Goal: Task Accomplishment & Management: Manage account settings

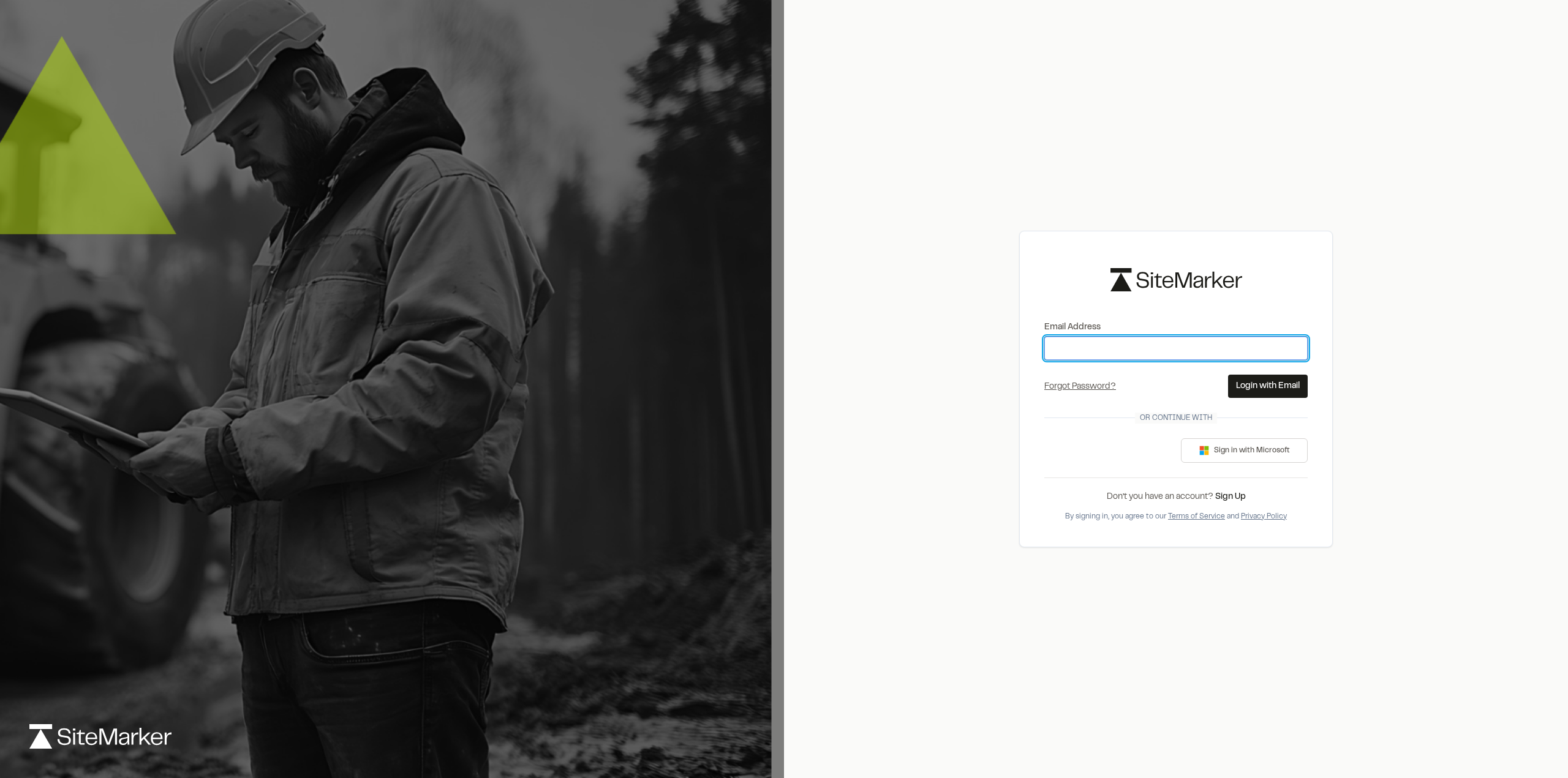
click at [1068, 353] on input "Email Address" at bounding box center [1176, 348] width 263 height 23
type input "**********"
click at [1270, 389] on button "Login with Email" at bounding box center [1267, 386] width 80 height 23
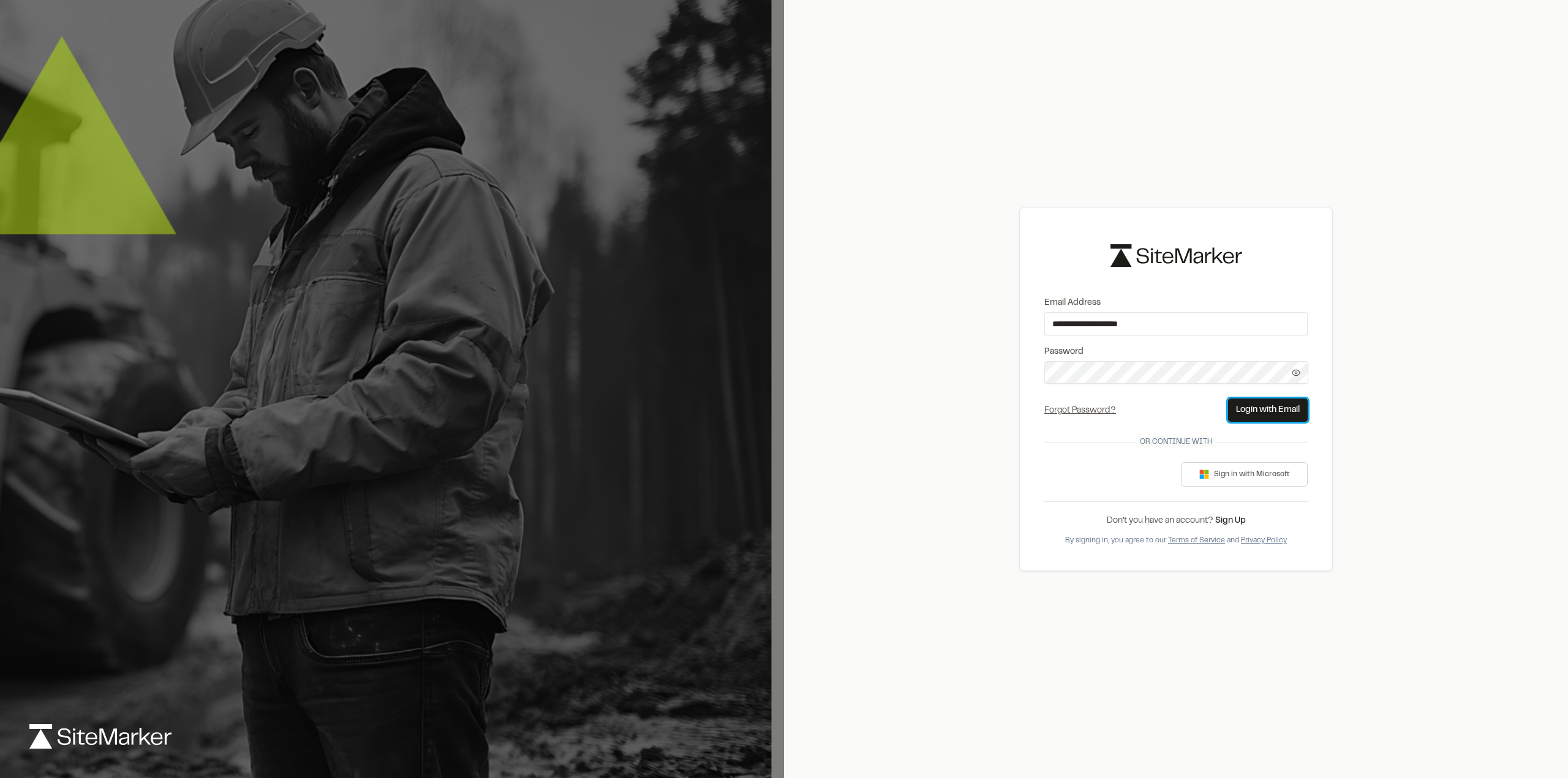
click at [1293, 416] on button "Login with Email" at bounding box center [1267, 410] width 80 height 23
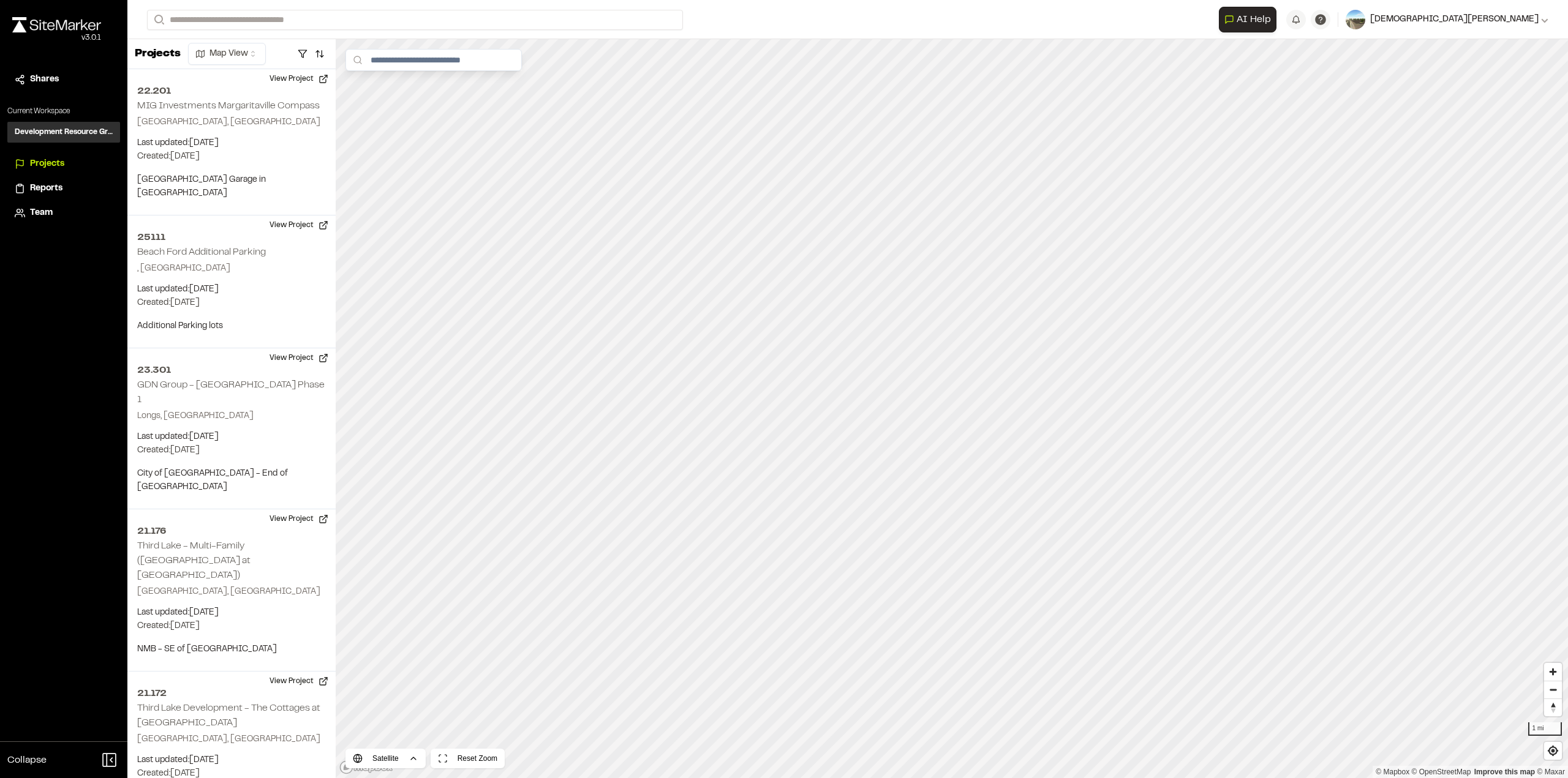
click at [1365, 22] on img at bounding box center [1355, 19] width 19 height 19
click at [1459, 74] on link "Settings" at bounding box center [1480, 66] width 135 height 19
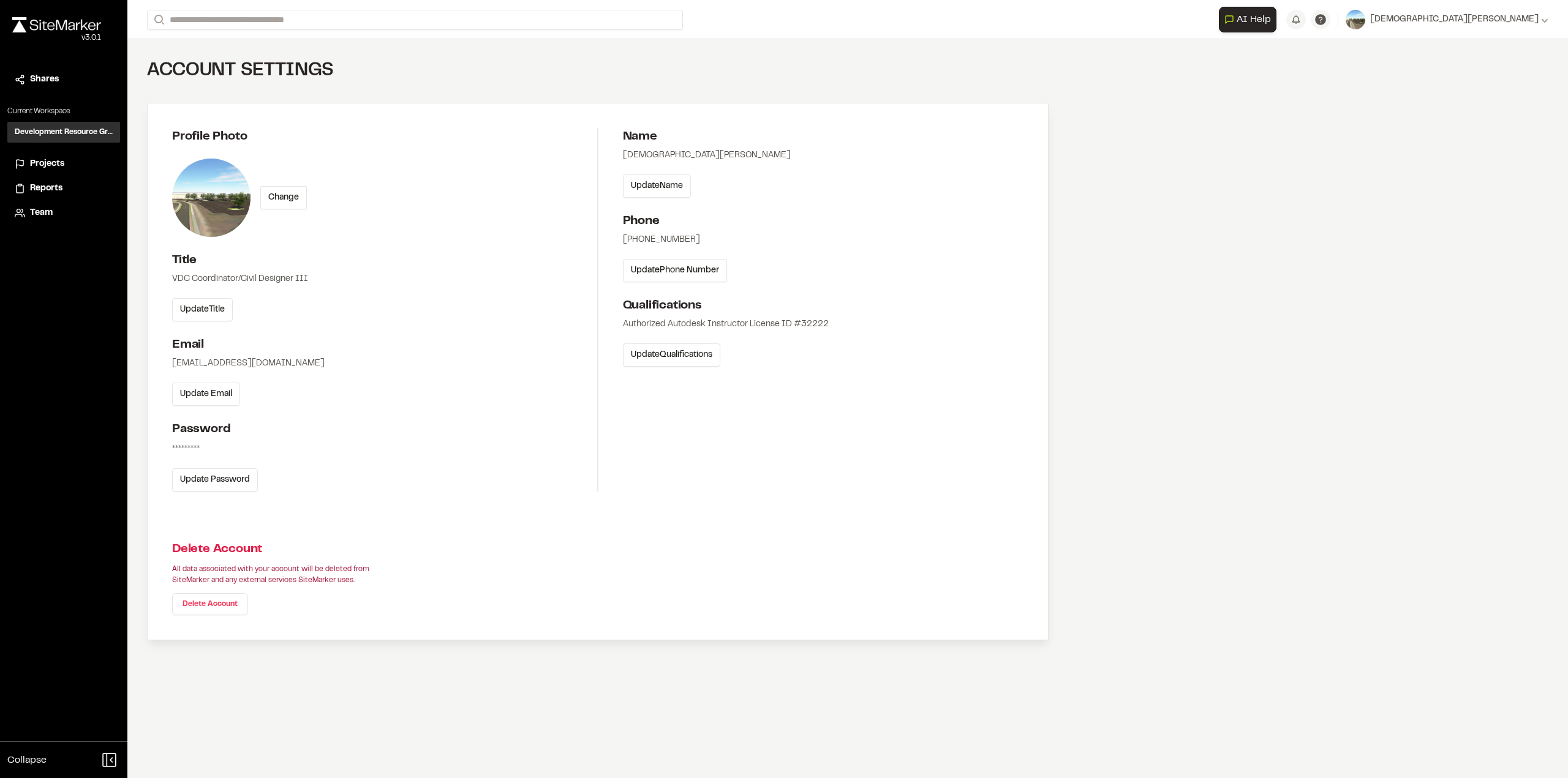
click at [821, 25] on form "Search" at bounding box center [682, 20] width 1072 height 20
click at [45, 167] on span "Projects" at bounding box center [46, 164] width 34 height 14
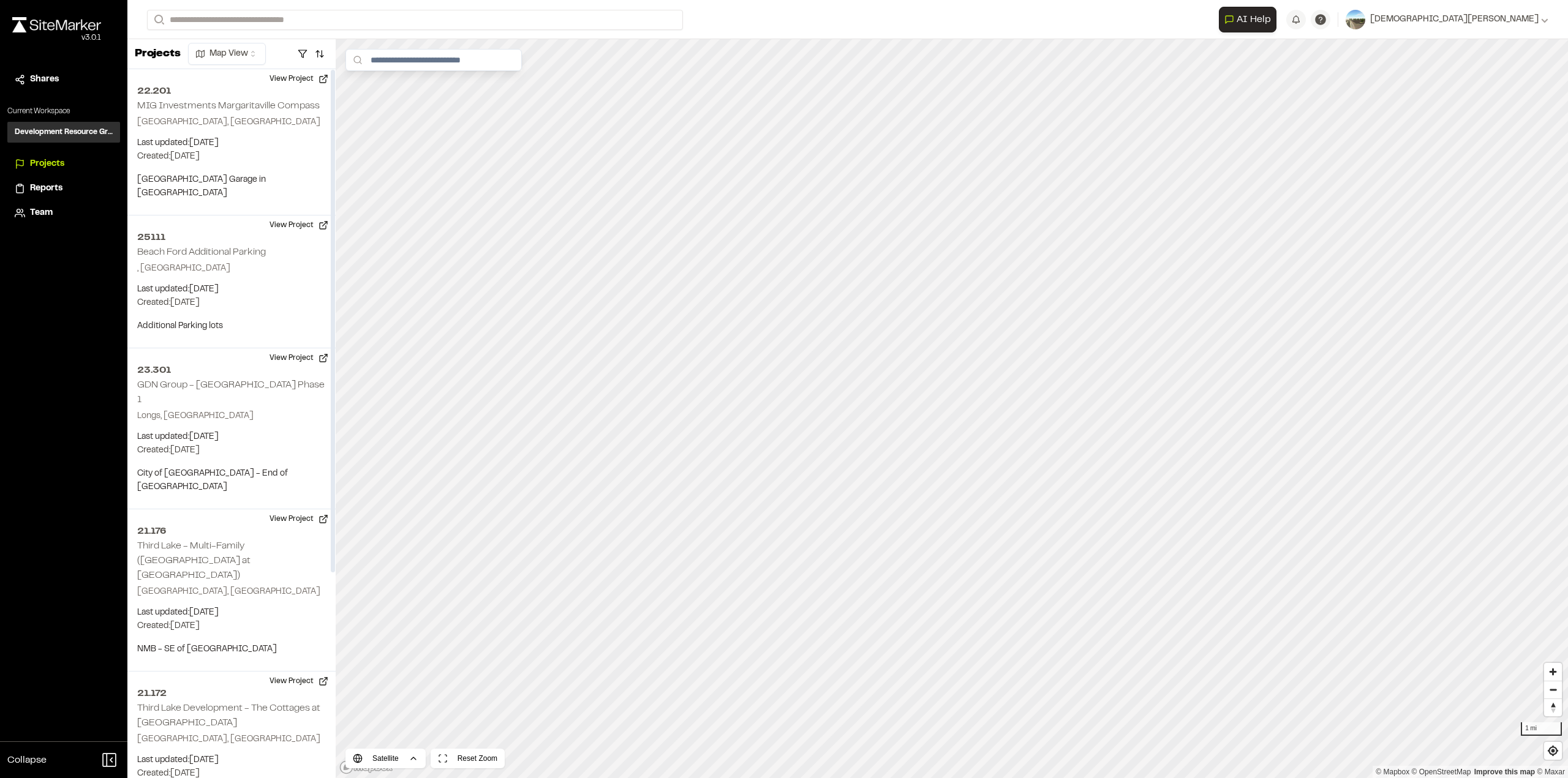
click at [45, 210] on span "Team" at bounding box center [41, 212] width 22 height 14
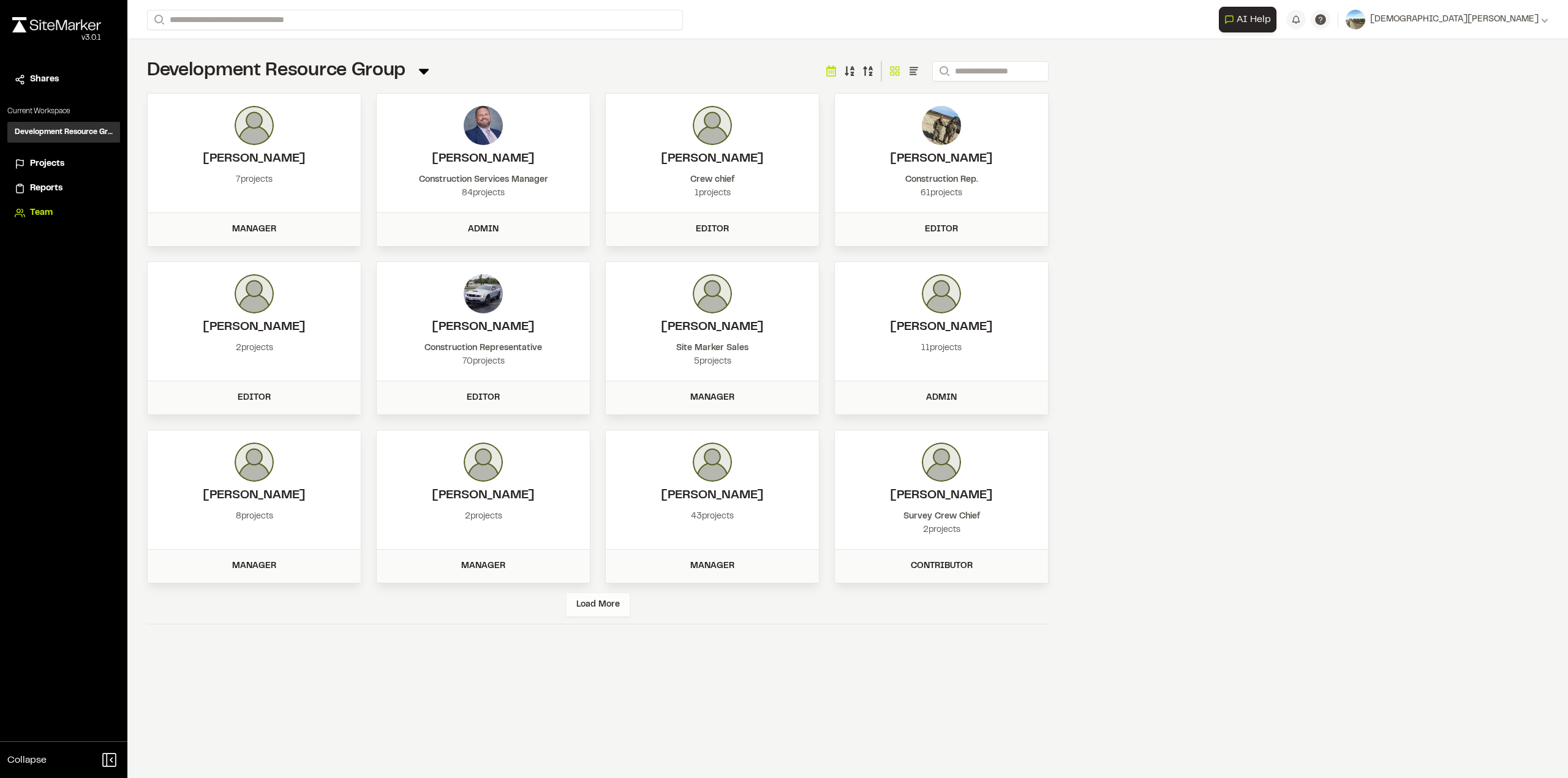
click at [601, 606] on div "Load More" at bounding box center [598, 605] width 63 height 23
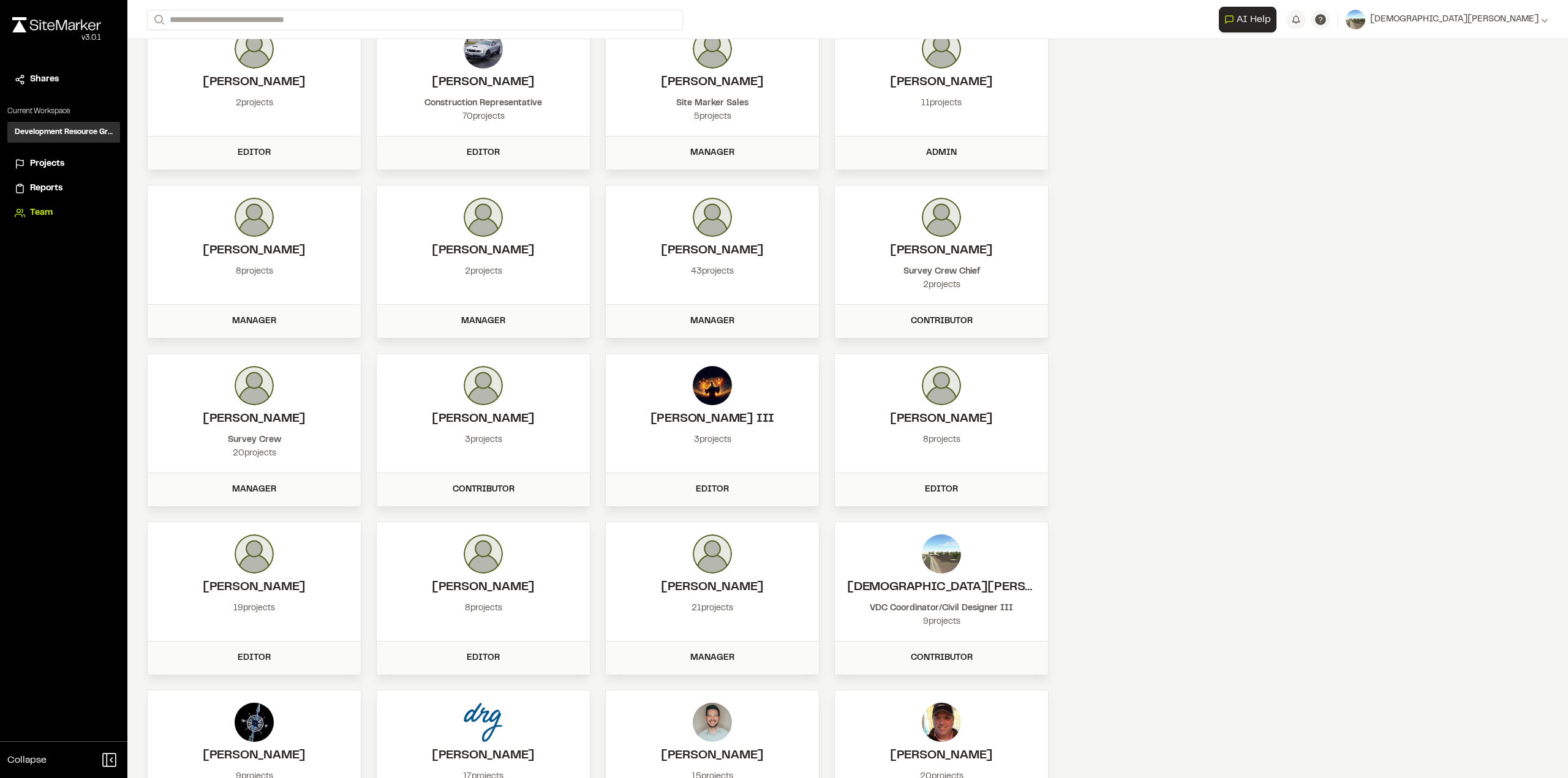
scroll to position [353, 0]
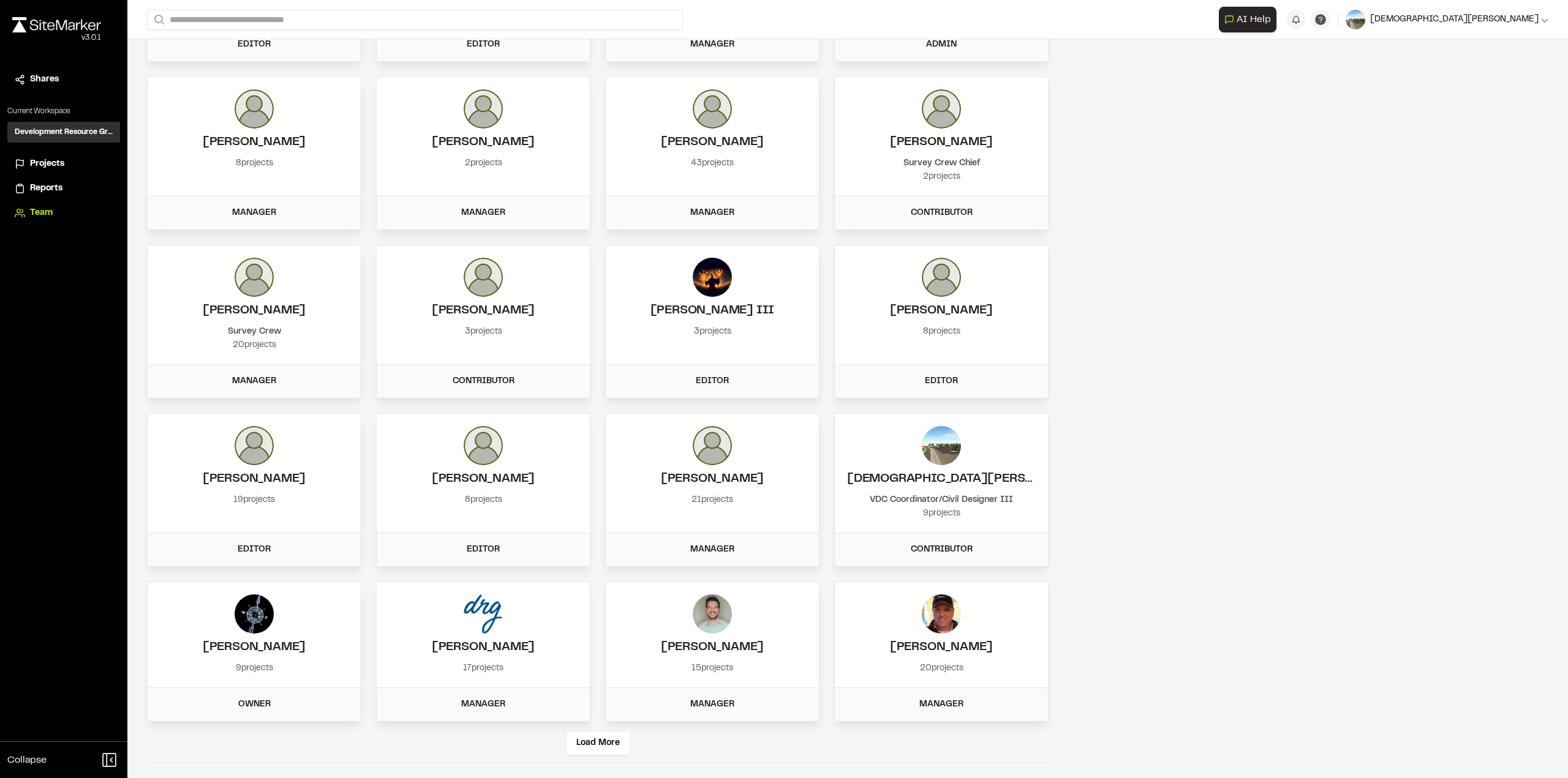
click at [1365, 20] on img at bounding box center [1355, 19] width 19 height 19
click at [1473, 75] on link "Settings" at bounding box center [1480, 66] width 135 height 19
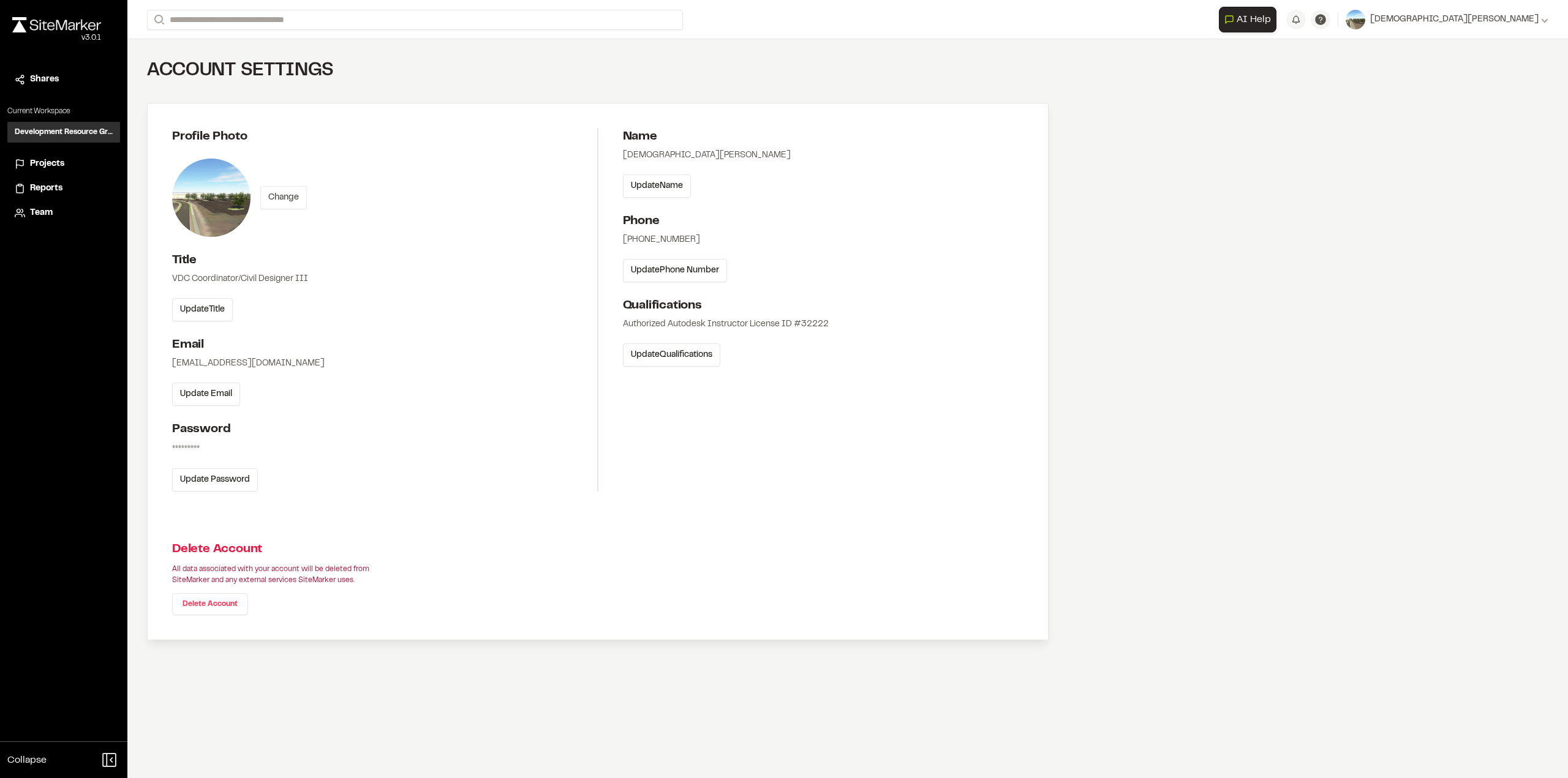
click at [296, 192] on button "Change" at bounding box center [284, 198] width 46 height 23
click at [352, 197] on button "Cancel" at bounding box center [346, 198] width 43 height 23
click at [287, 197] on button "Change" at bounding box center [284, 198] width 46 height 23
click at [284, 194] on button "Save Photo" at bounding box center [290, 198] width 60 height 23
click at [902, 481] on div "Name Christian Barrett Update Name Phone 843-455-2949 Update Phone Number Quali…" at bounding box center [811, 310] width 426 height 363
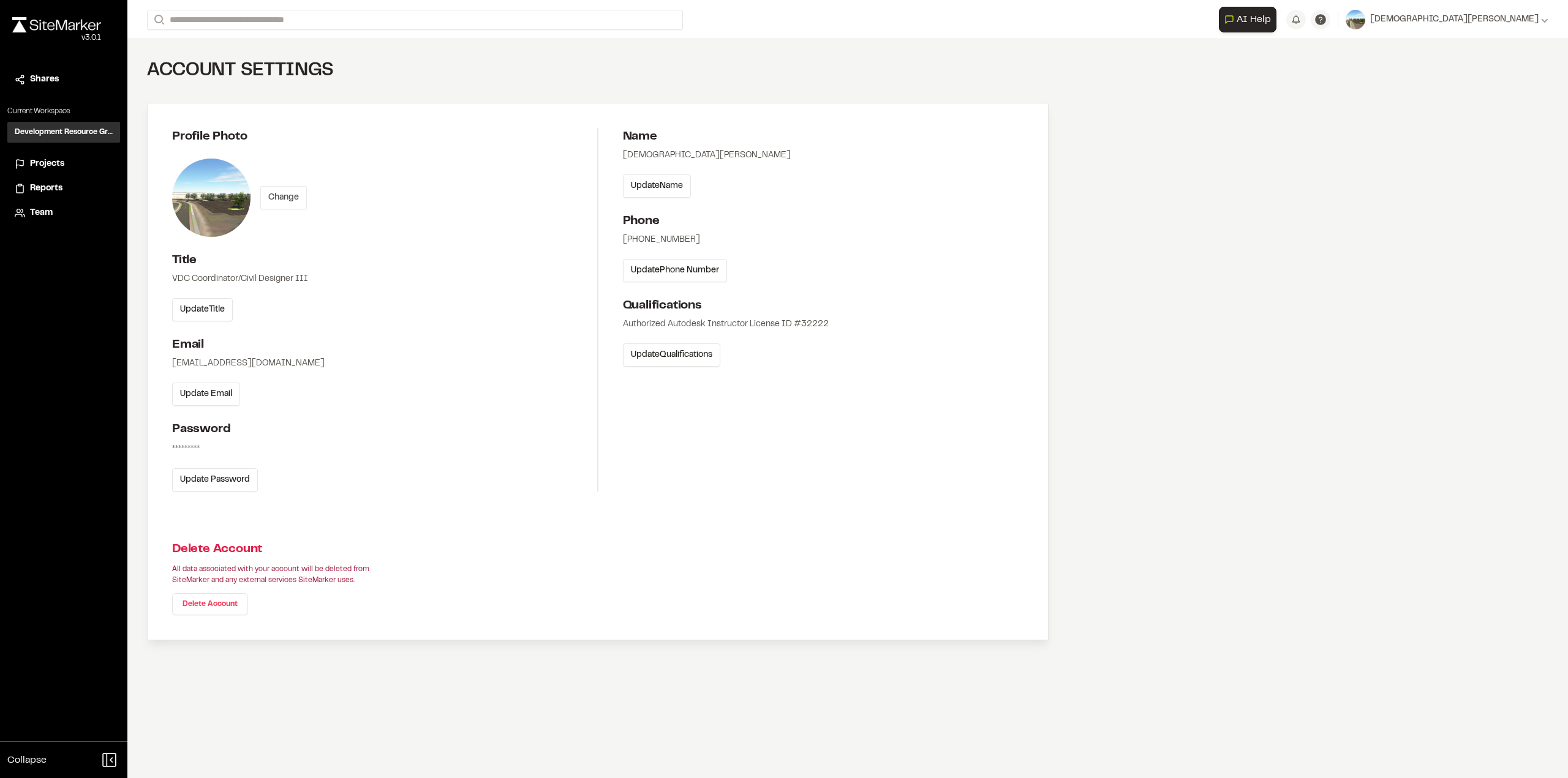
click at [275, 196] on button "Change" at bounding box center [284, 198] width 46 height 23
click at [276, 201] on button "Save Photo" at bounding box center [290, 198] width 60 height 23
click at [39, 167] on span "Projects" at bounding box center [46, 164] width 34 height 14
